Goal: Check status: Check status

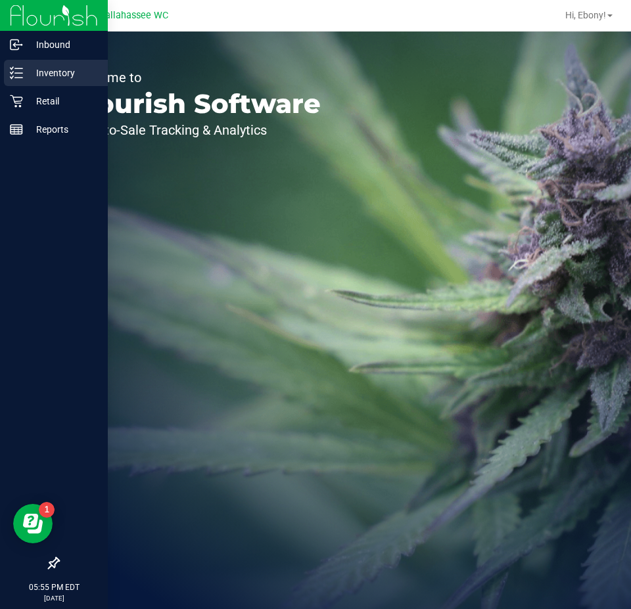
click at [56, 75] on p "Inventory" at bounding box center [62, 73] width 79 height 16
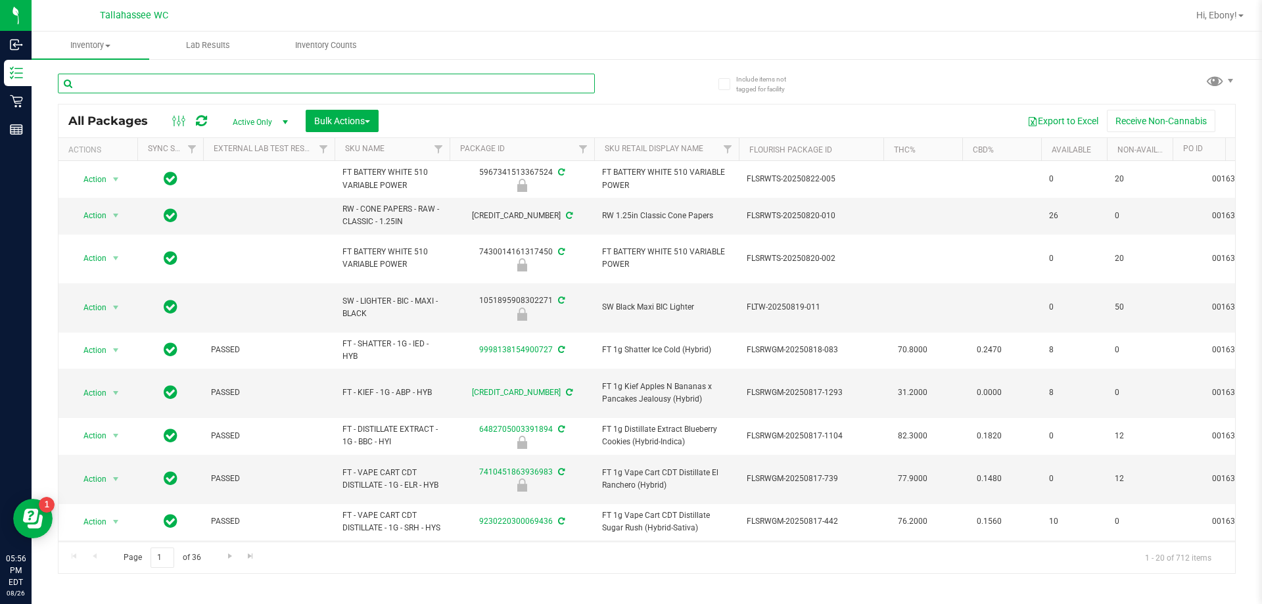
click at [261, 91] on input "text" at bounding box center [326, 84] width 537 height 20
type input "a"
type input "ABP"
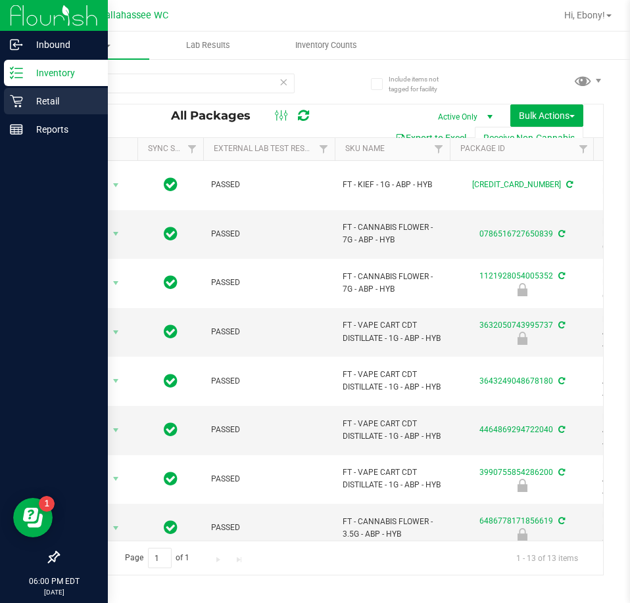
click at [39, 102] on p "Retail" at bounding box center [62, 101] width 79 height 16
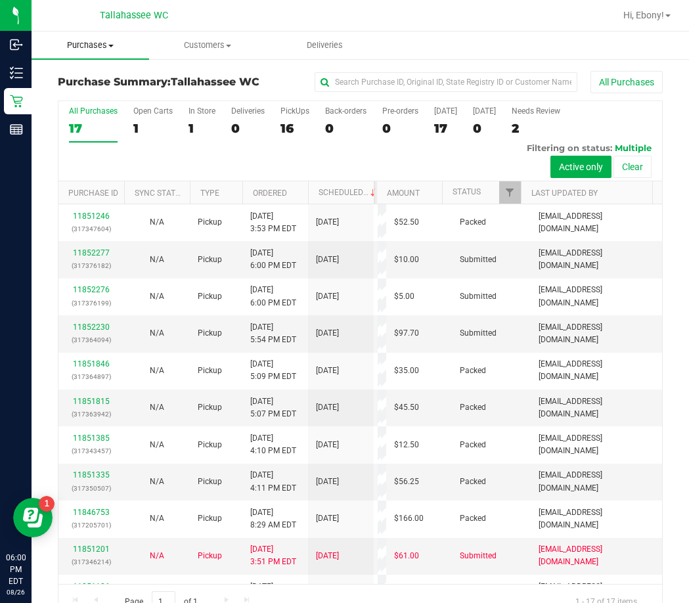
click at [106, 43] on span "Purchases" at bounding box center [91, 45] width 118 height 12
click at [87, 93] on span "Fulfillment" at bounding box center [73, 94] width 82 height 11
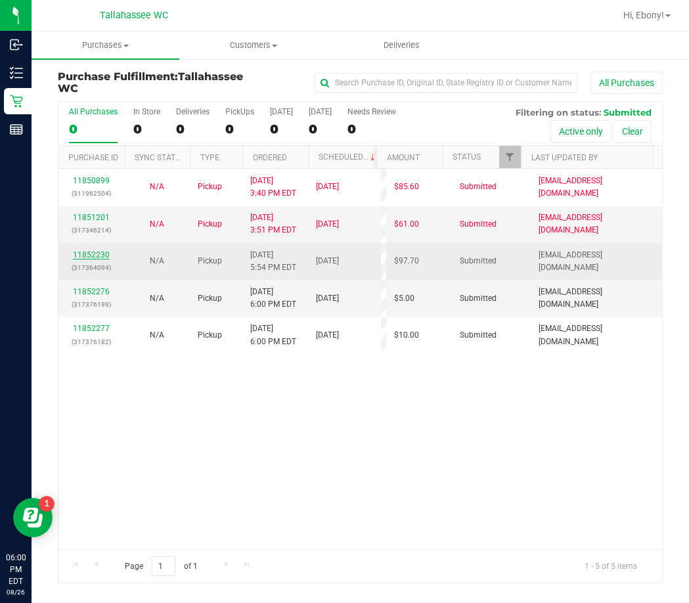
click at [92, 253] on link "11852230" at bounding box center [91, 254] width 37 height 9
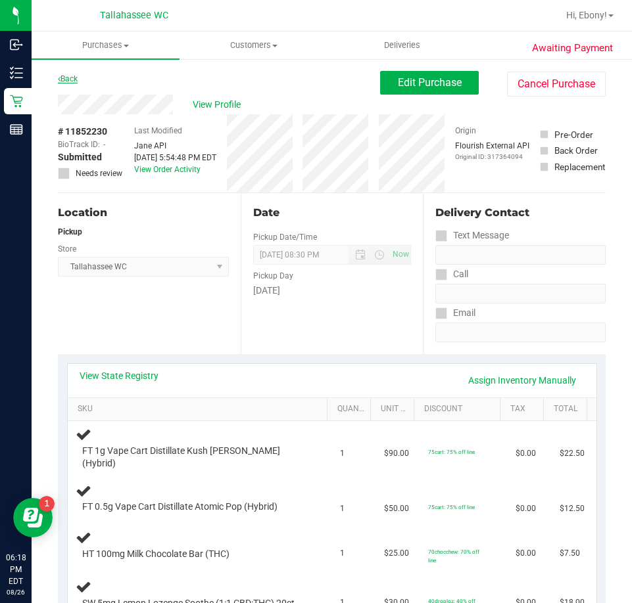
click at [75, 76] on link "Back" at bounding box center [68, 78] width 20 height 9
